Goal: Go to known website: Go to known website

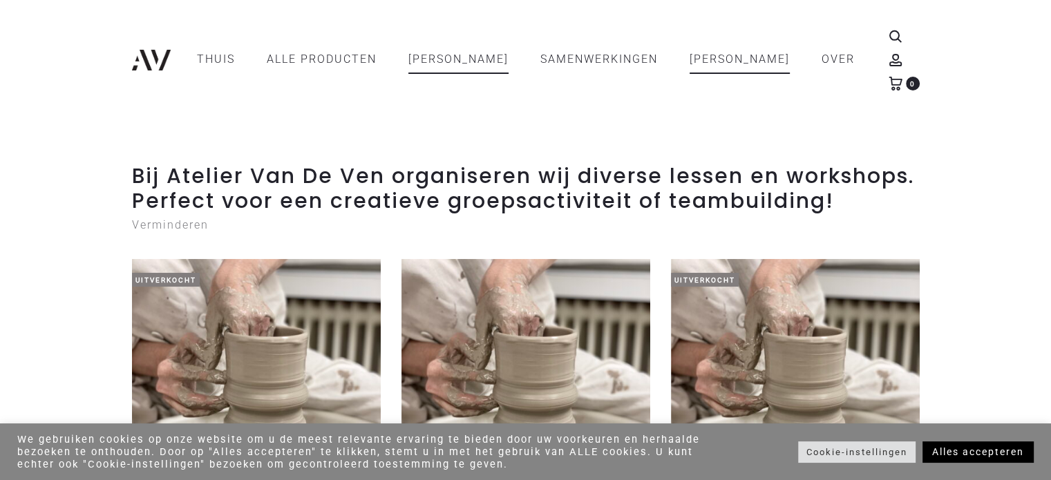
click at [700, 52] on font "[PERSON_NAME]" at bounding box center [739, 58] width 100 height 13
click at [707, 55] on link "[PERSON_NAME]" at bounding box center [739, 59] width 100 height 23
click at [714, 52] on font "[PERSON_NAME]" at bounding box center [739, 58] width 100 height 13
click at [716, 52] on font "[PERSON_NAME]" at bounding box center [739, 58] width 100 height 13
click at [718, 52] on font "[PERSON_NAME]" at bounding box center [739, 58] width 100 height 13
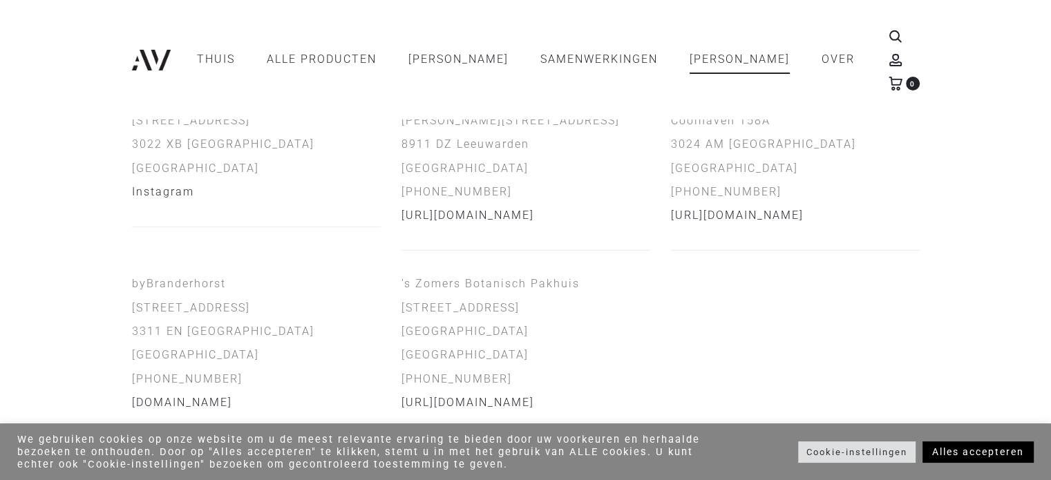
scroll to position [207, 0]
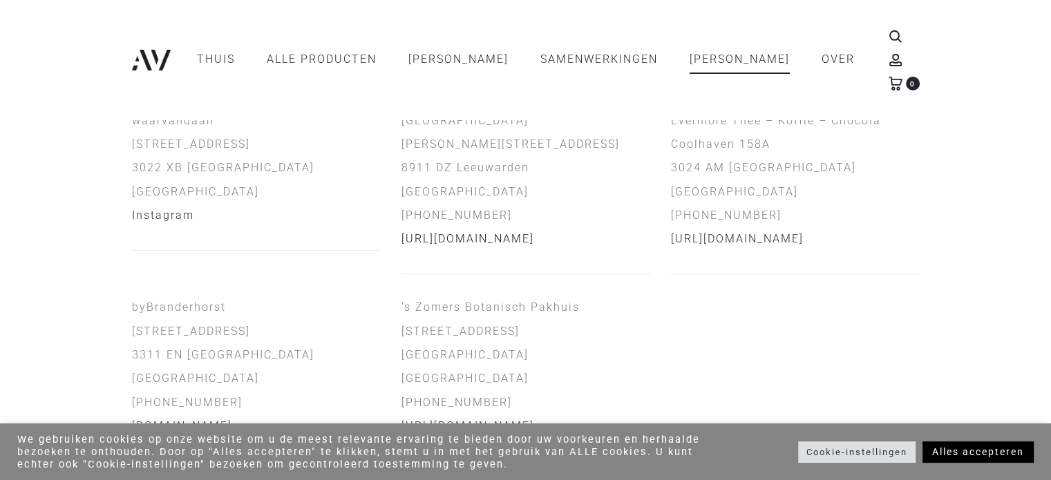
click at [473, 236] on font "https://www.princessehof.nl" at bounding box center [467, 238] width 133 height 13
